Goal: Task Accomplishment & Management: Manage account settings

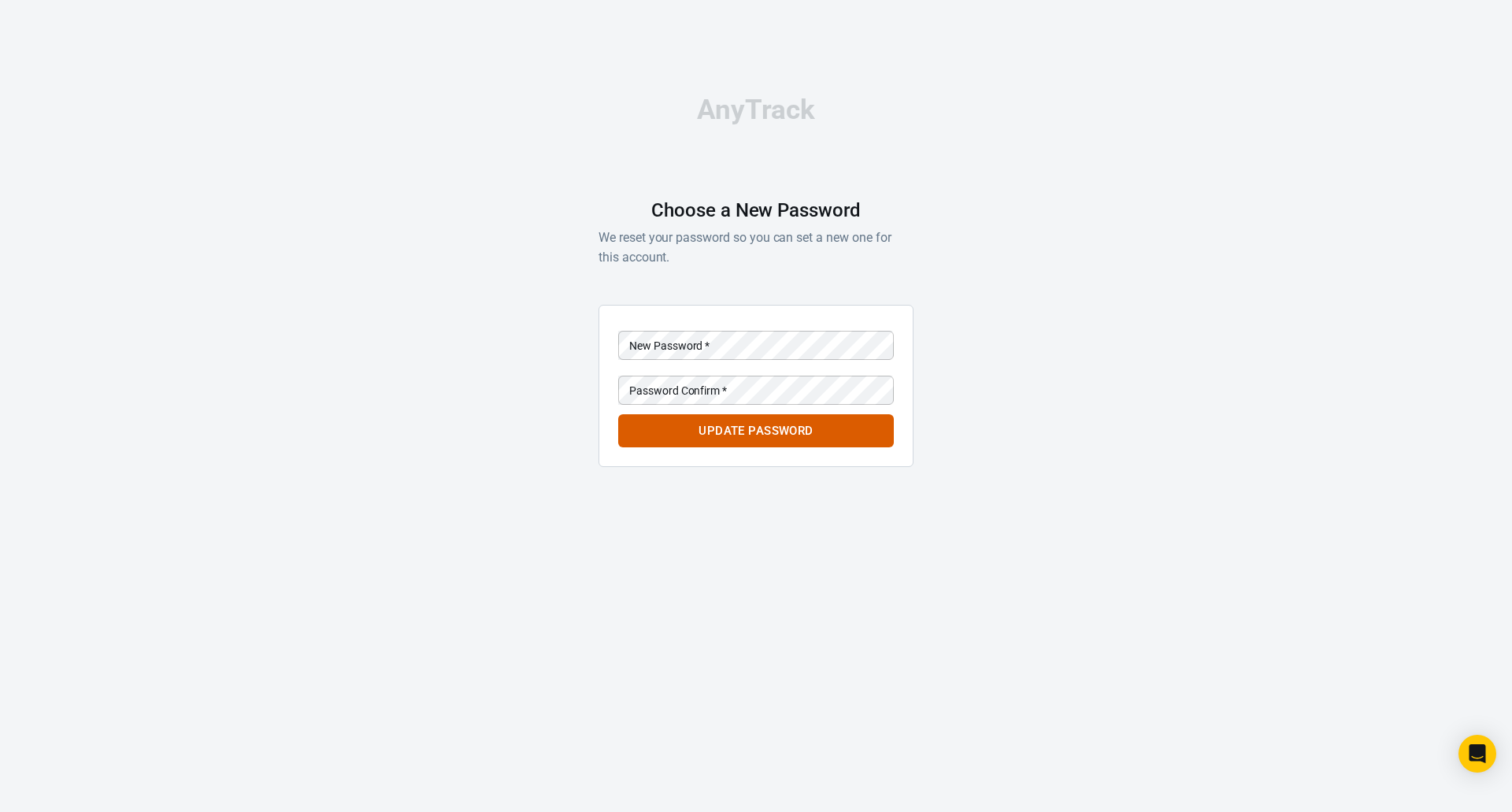
click at [893, 345] on div at bounding box center [893, 345] width 0 height 0
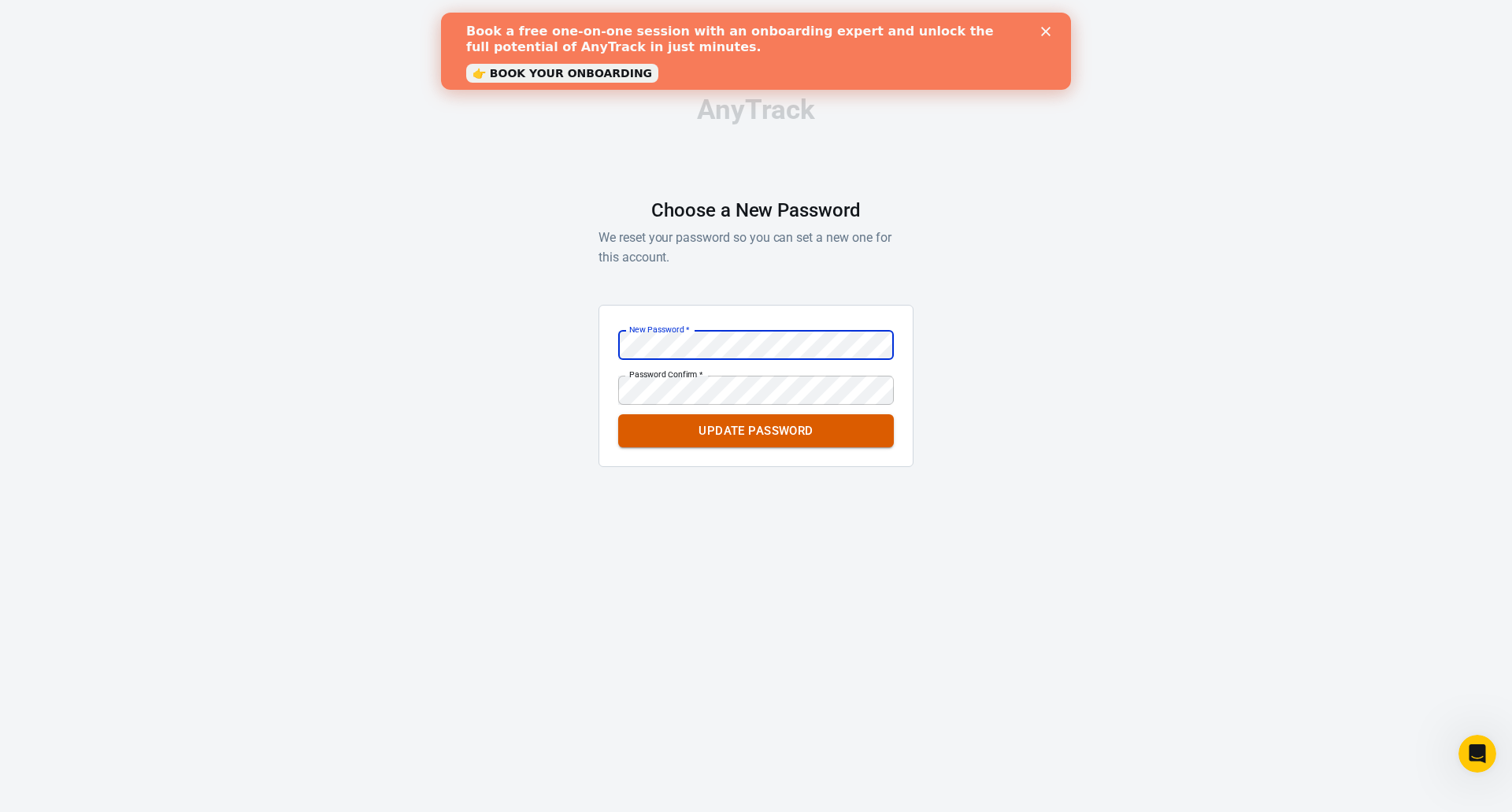
click at [791, 430] on button "Update Password" at bounding box center [756, 430] width 276 height 33
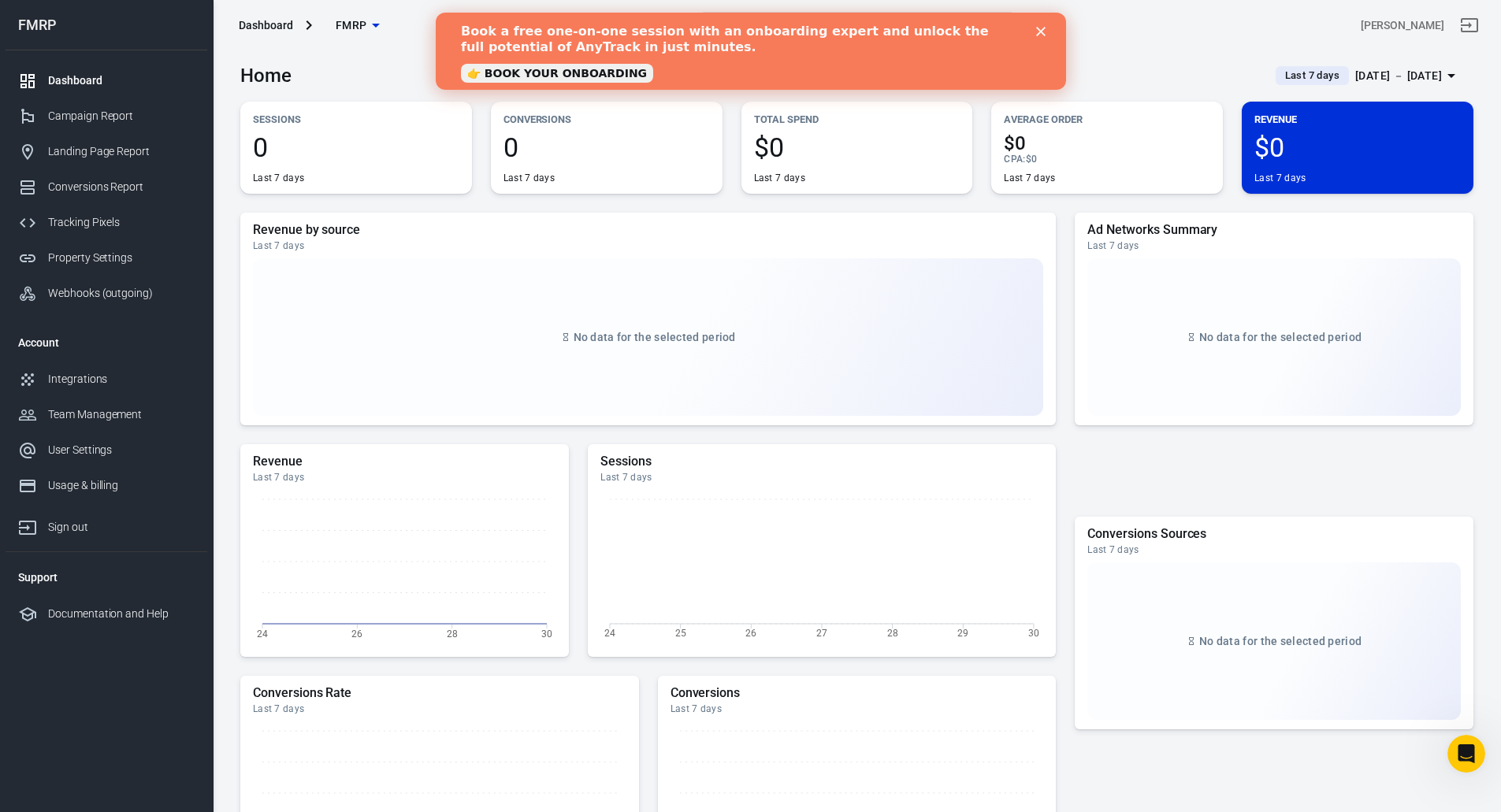
click at [1037, 32] on icon "Close" at bounding box center [1040, 32] width 9 height 9
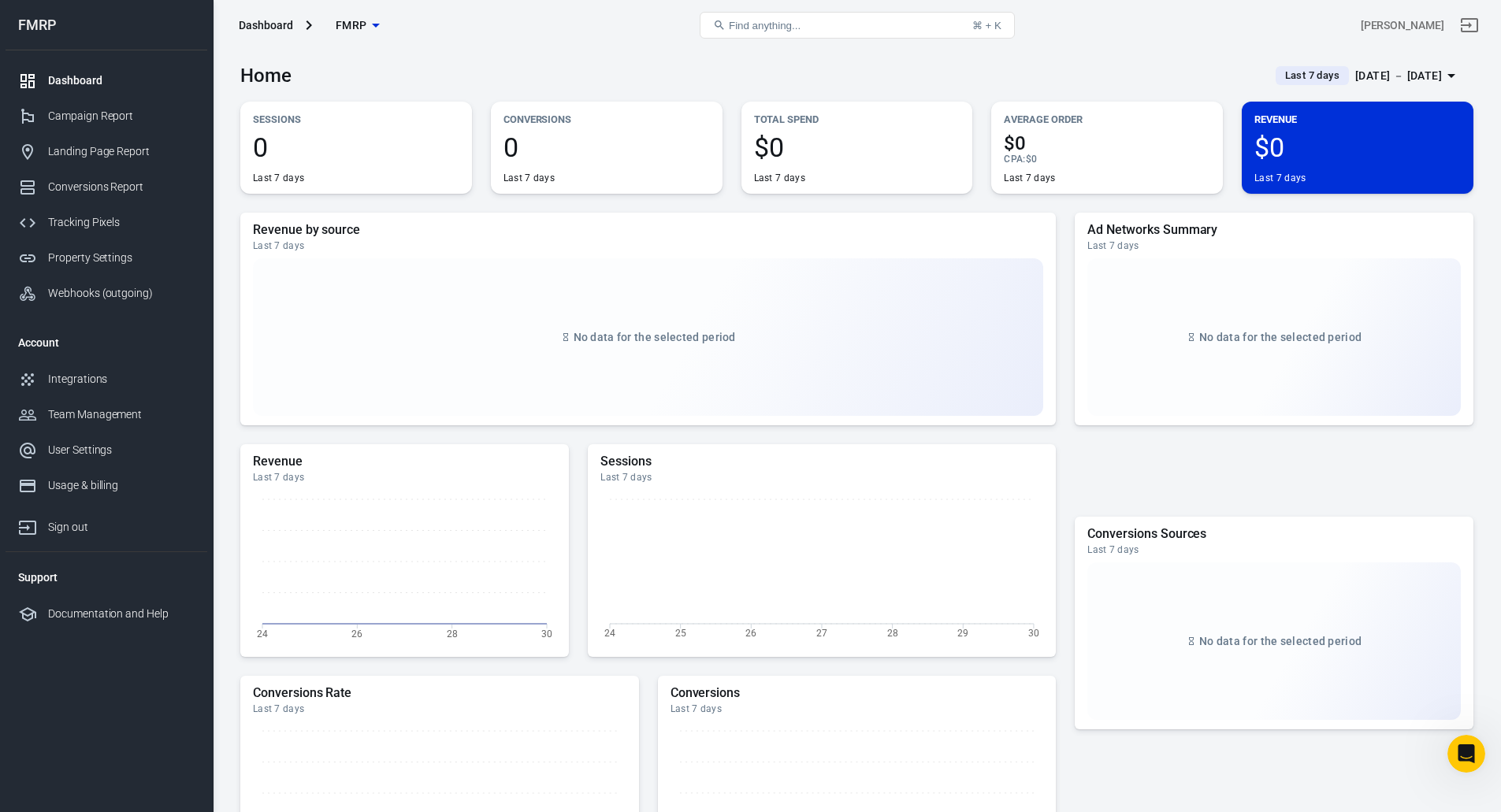
click at [1478, 22] on icon "Sign out" at bounding box center [1469, 24] width 19 height 19
click at [89, 107] on link "Campaign Report" at bounding box center [106, 116] width 202 height 35
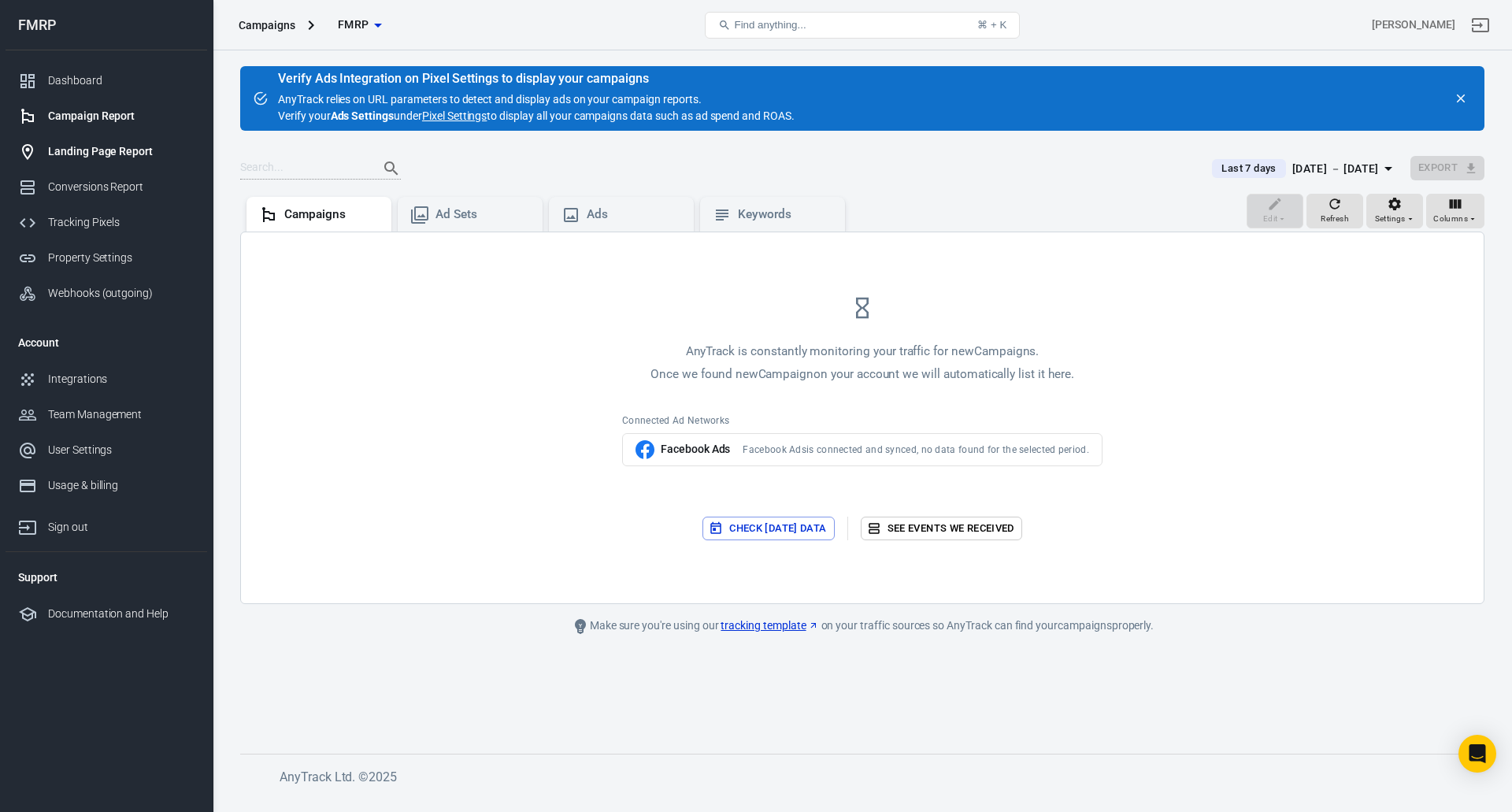
click at [107, 151] on div "Landing Page Report" at bounding box center [121, 151] width 146 height 16
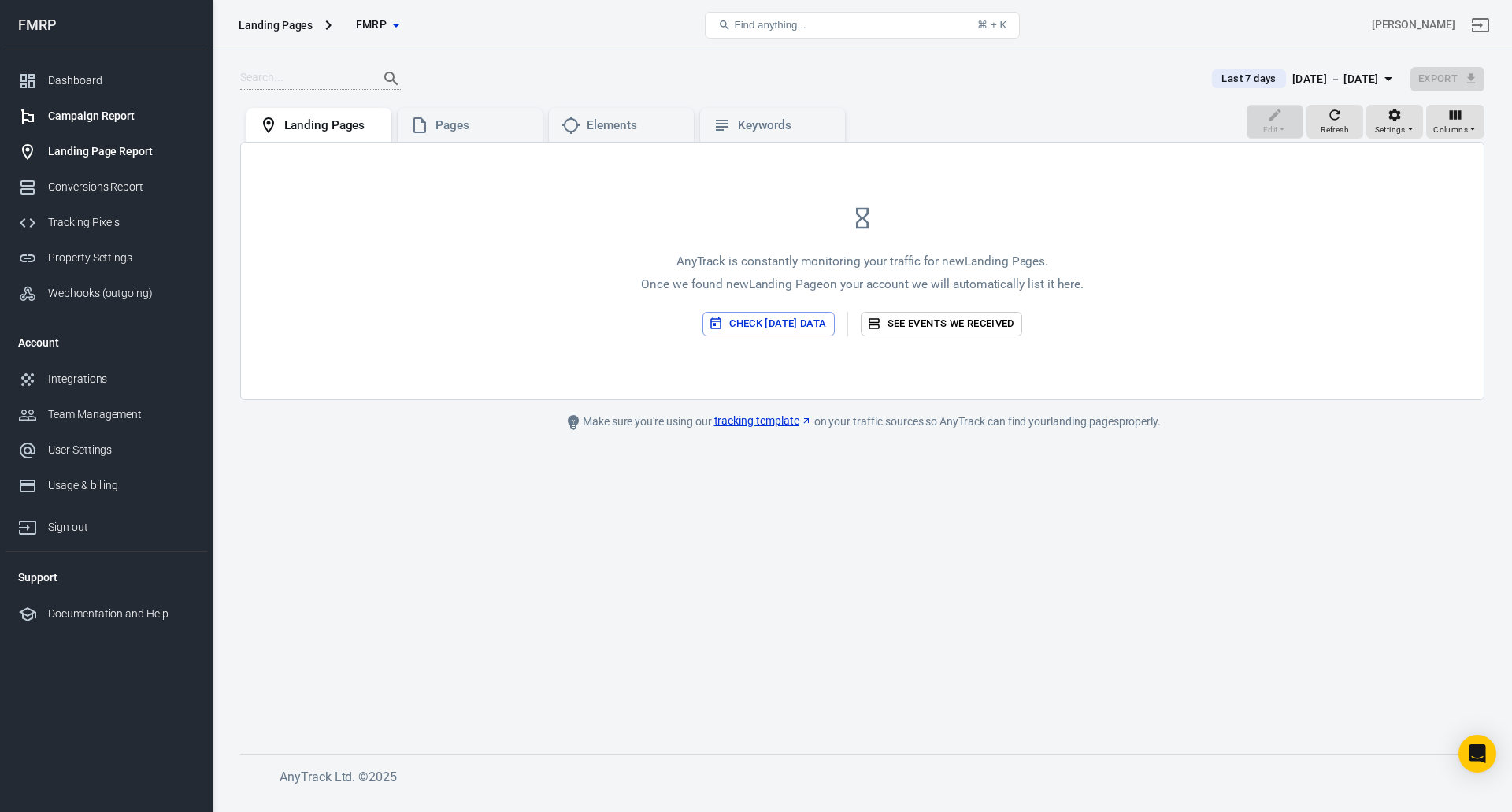
click at [98, 118] on div "Campaign Report" at bounding box center [121, 116] width 146 height 16
